Goal: Task Accomplishment & Management: Manage account settings

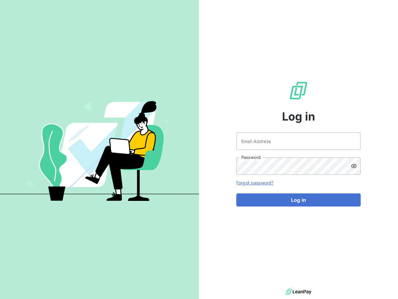
click at [199, 149] on div "Log in Email Address Password Forgot password? Log in" at bounding box center [298, 143] width 199 height 287
click at [356, 166] on icon at bounding box center [354, 166] width 6 height 6
